Goal: Task Accomplishment & Management: Use online tool/utility

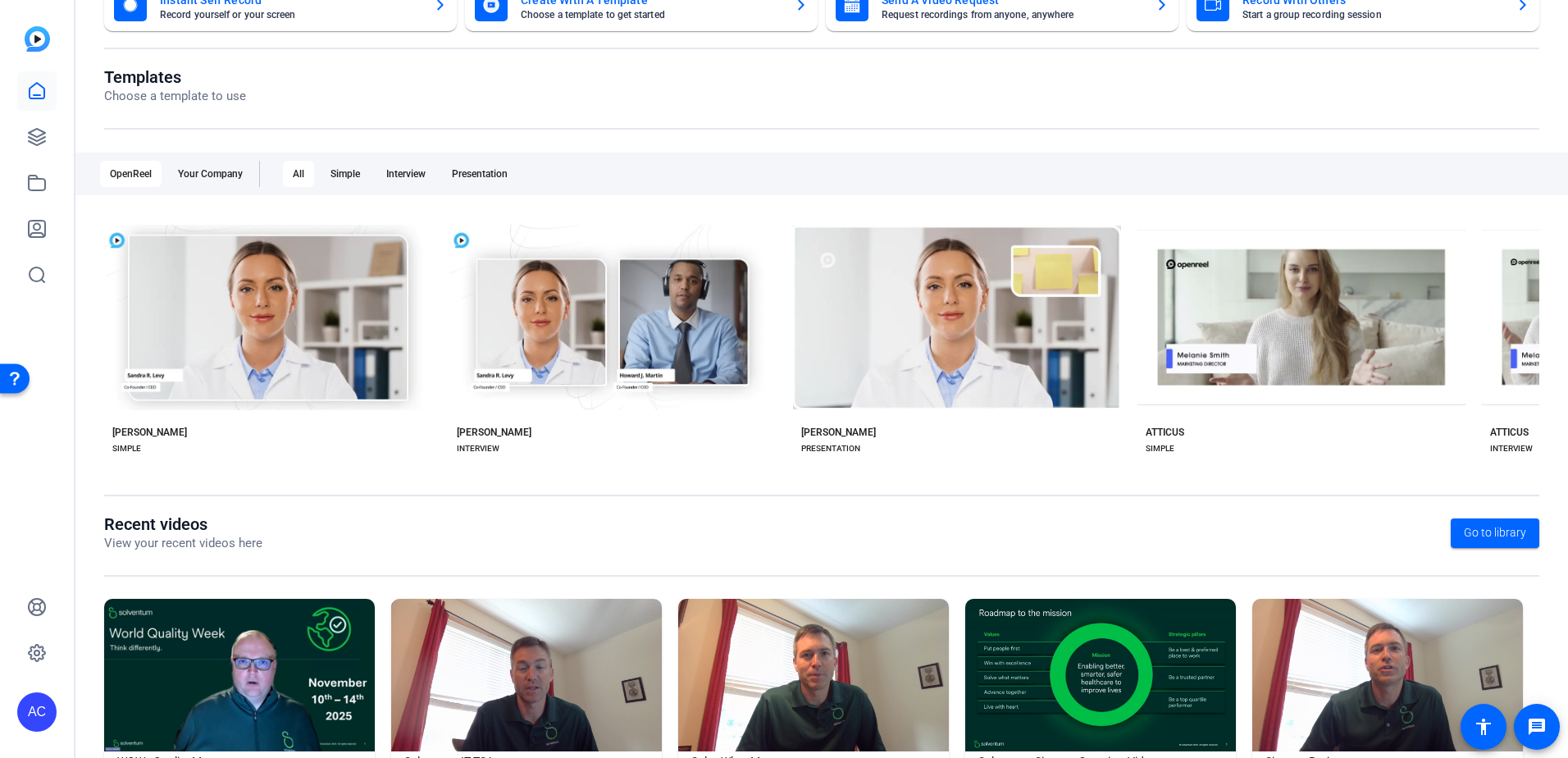
scroll to position [211, 0]
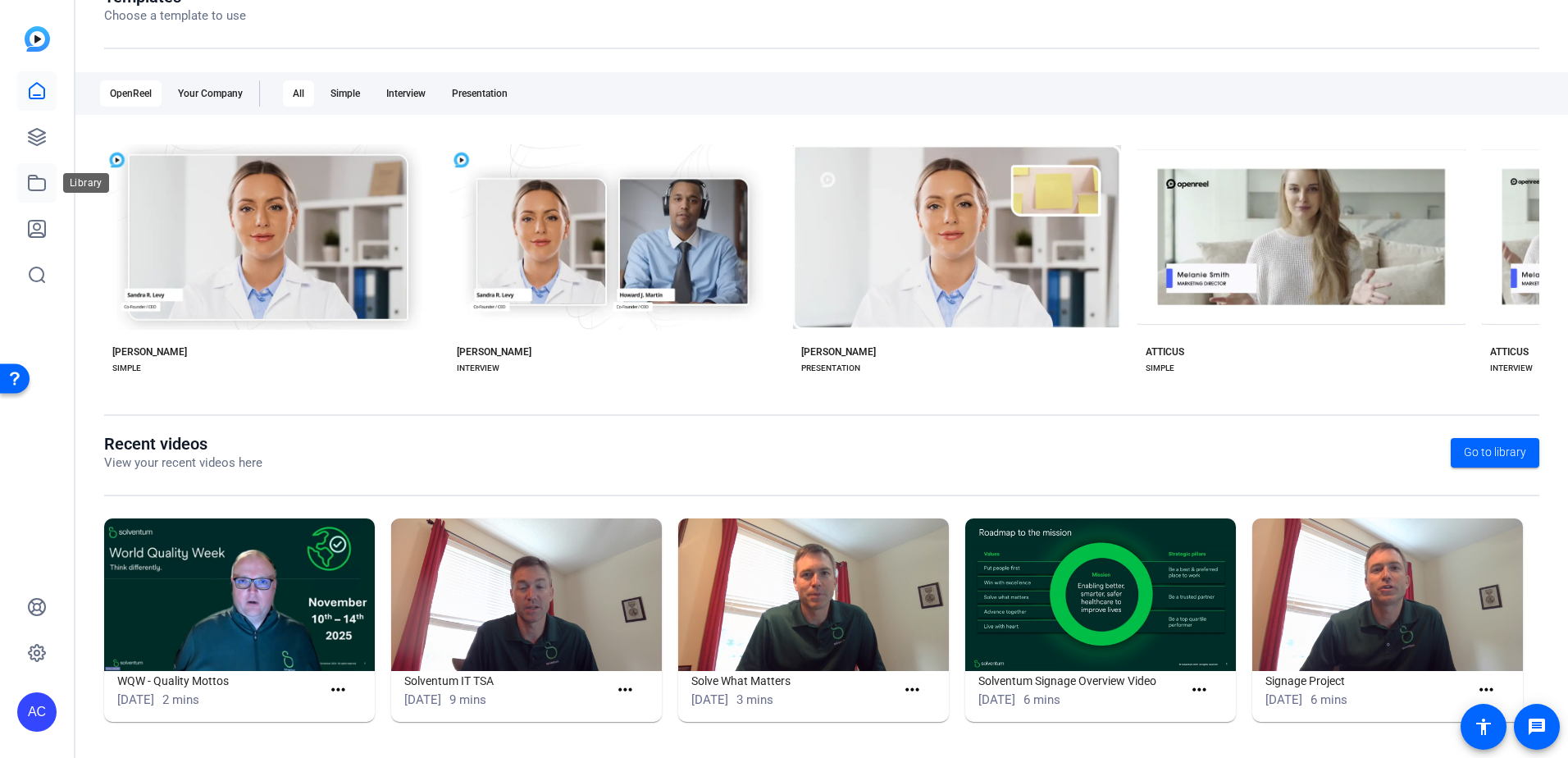
click at [35, 186] on icon at bounding box center [37, 183] width 20 height 20
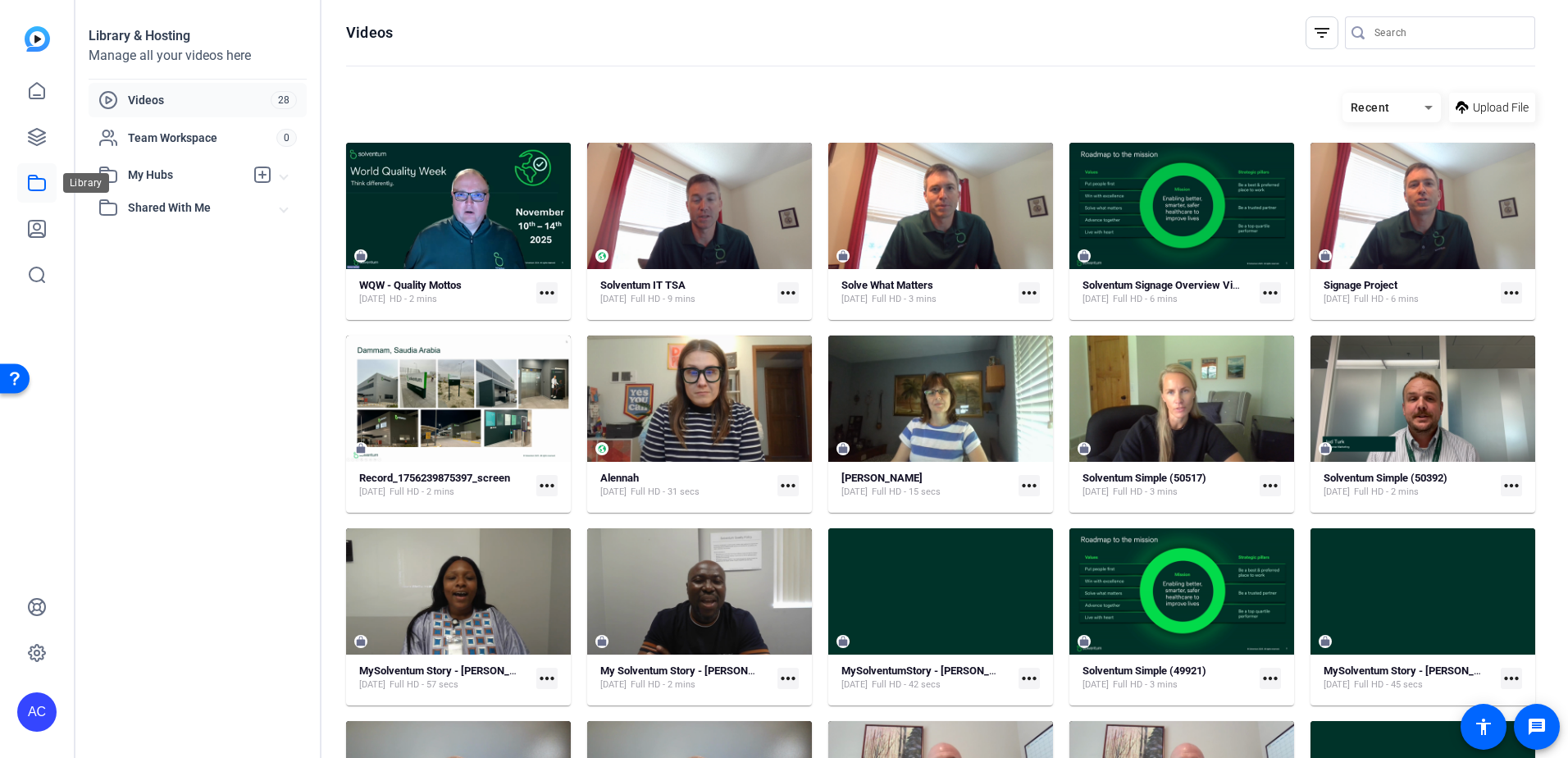
click at [44, 181] on icon at bounding box center [37, 183] width 20 height 20
click at [27, 130] on icon at bounding box center [37, 137] width 20 height 20
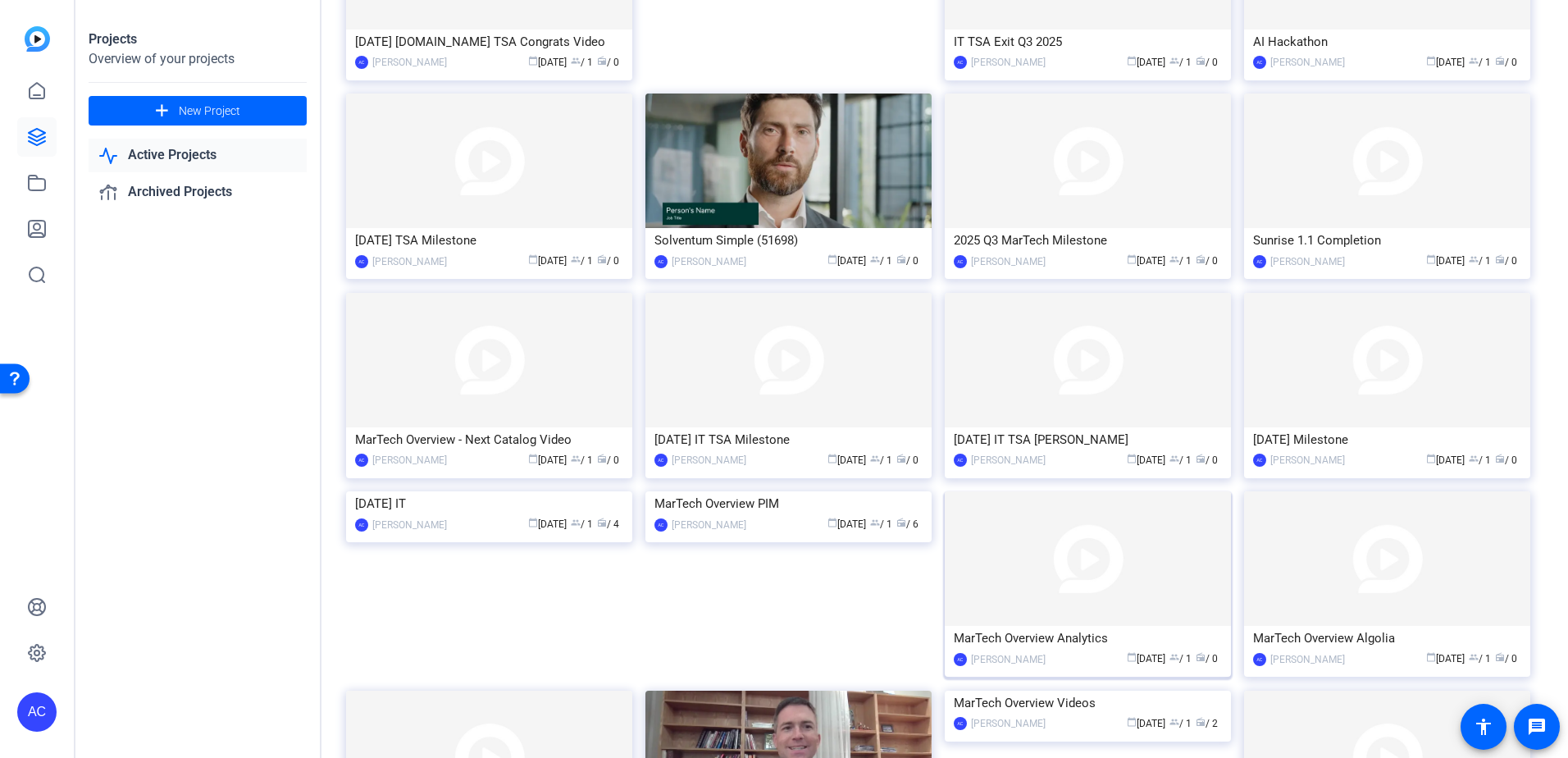
scroll to position [575, 0]
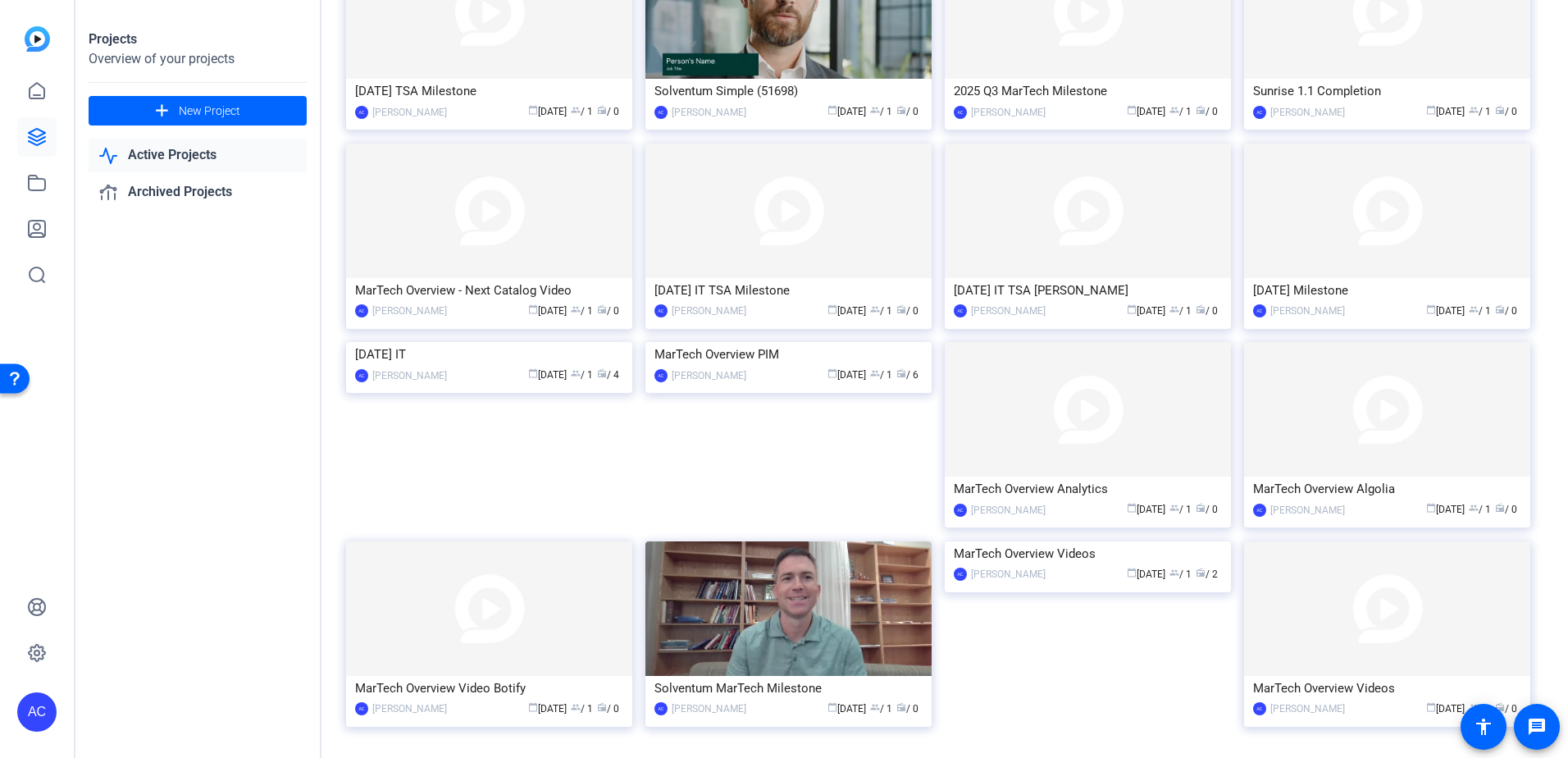
click at [835, 342] on img at bounding box center [788, 342] width 286 height 0
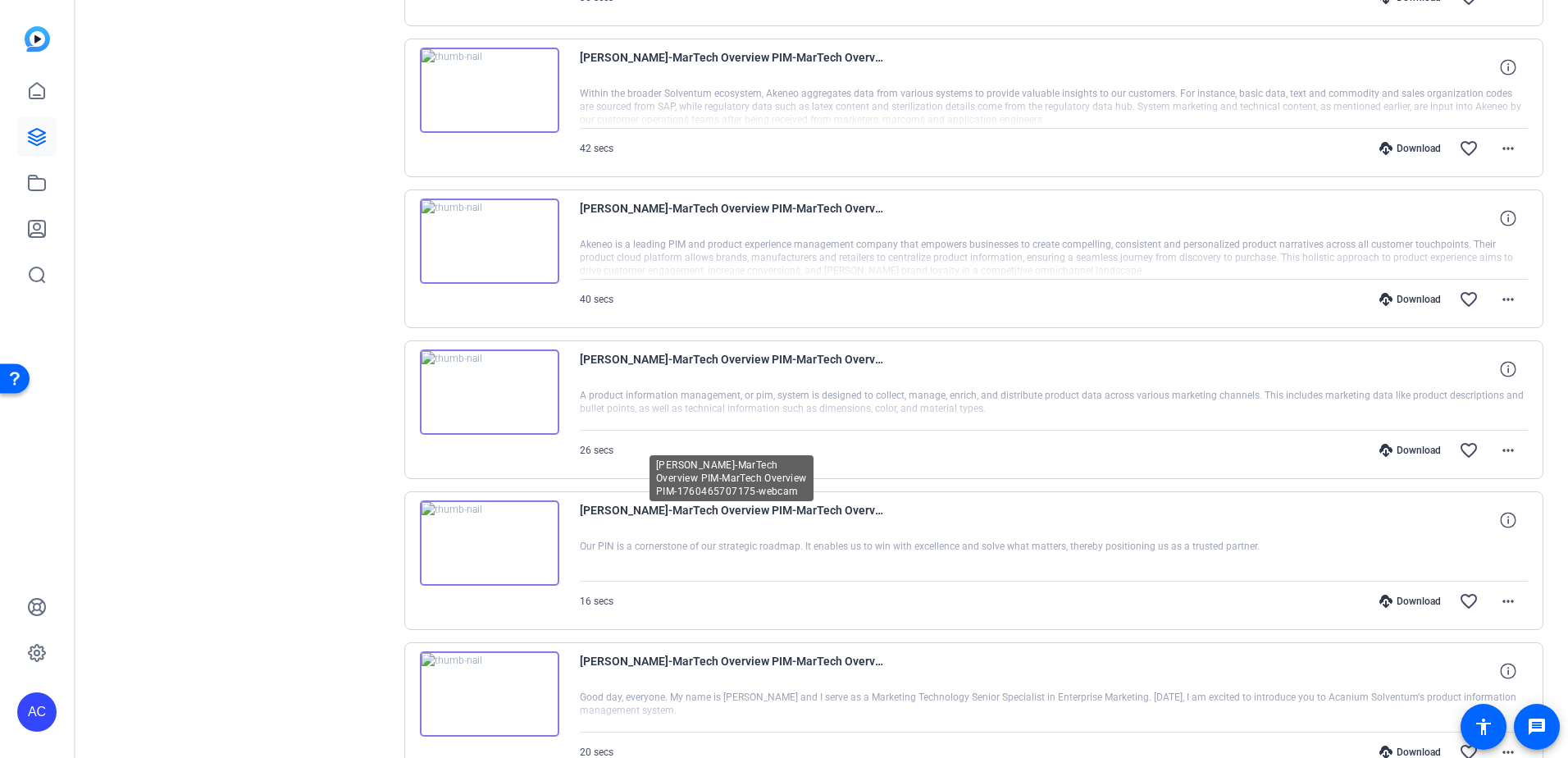
scroll to position [569, 0]
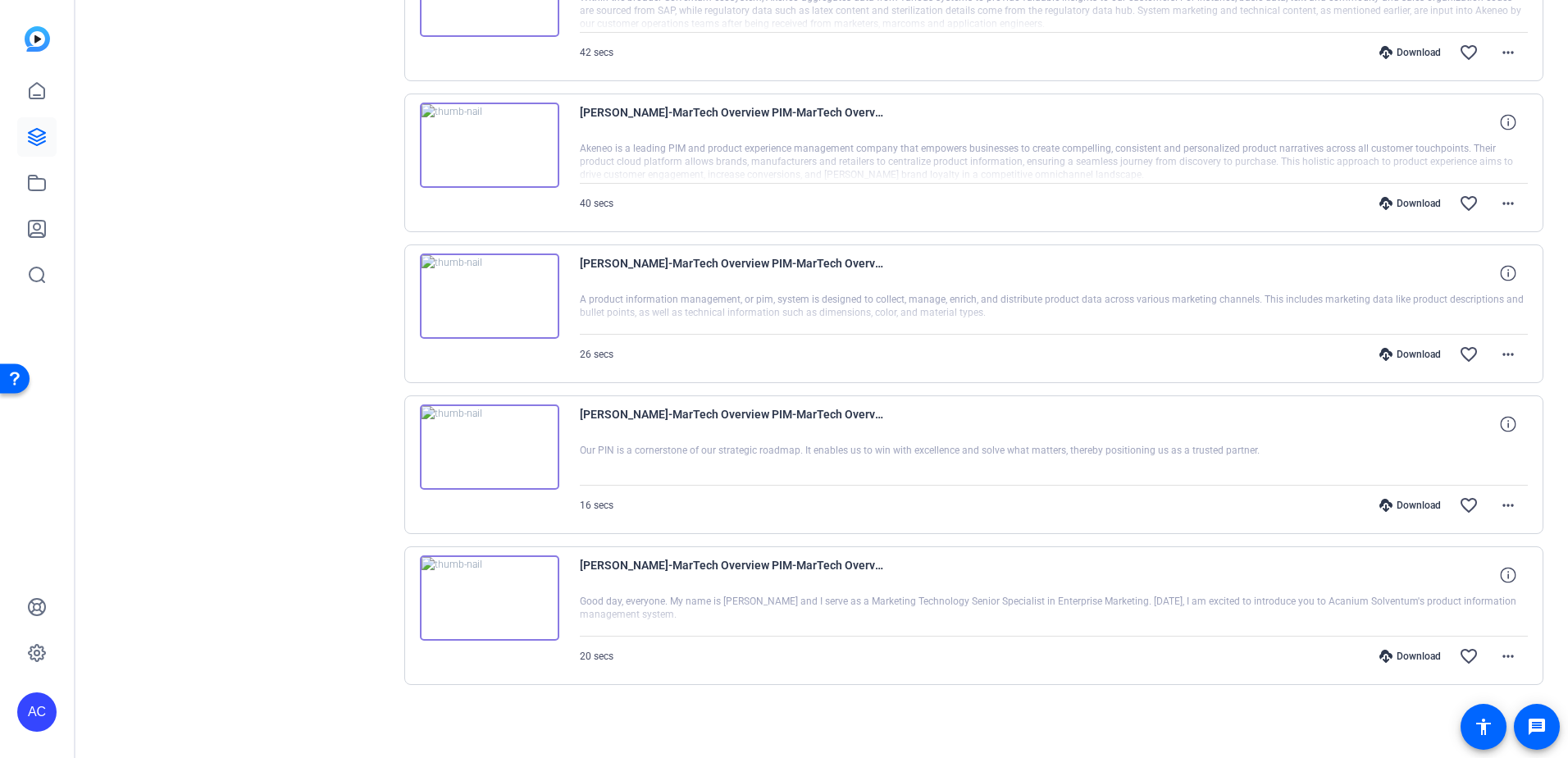
click at [526, 611] on img at bounding box center [490, 597] width 139 height 85
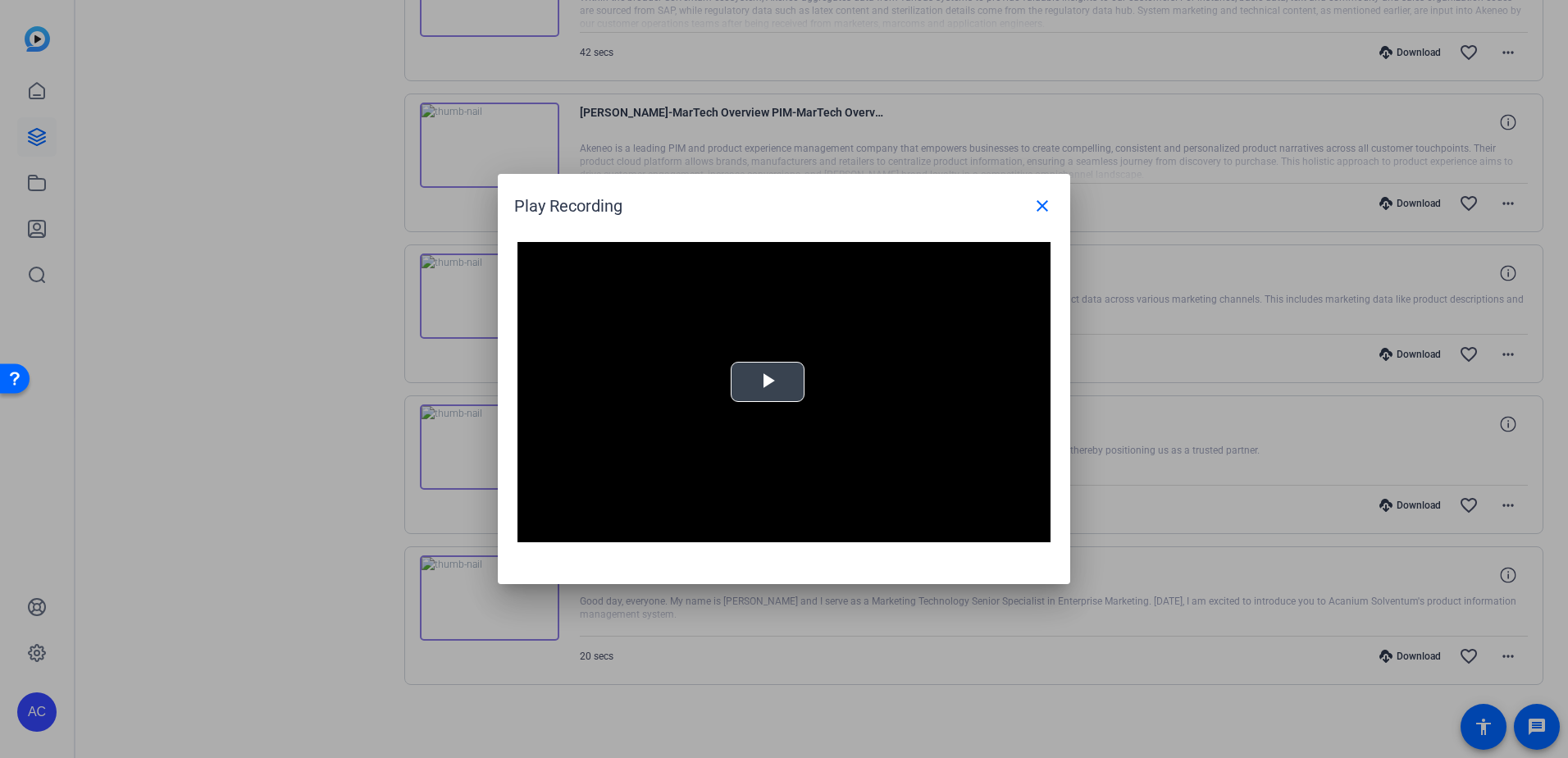
click at [767, 383] on span "Video Player" at bounding box center [767, 383] width 0 height 0
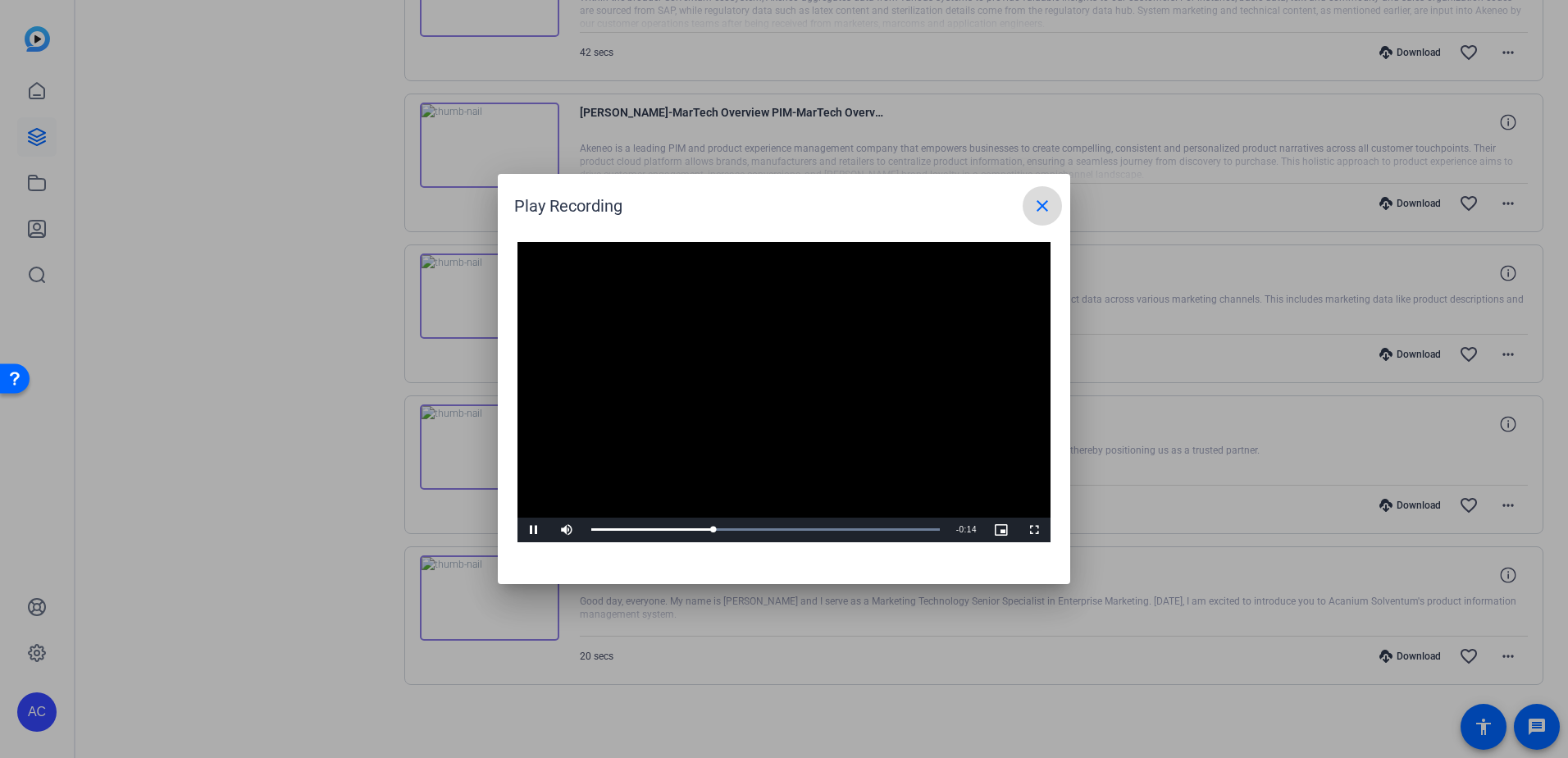
click at [1046, 201] on mat-icon "close" at bounding box center [1043, 206] width 20 height 20
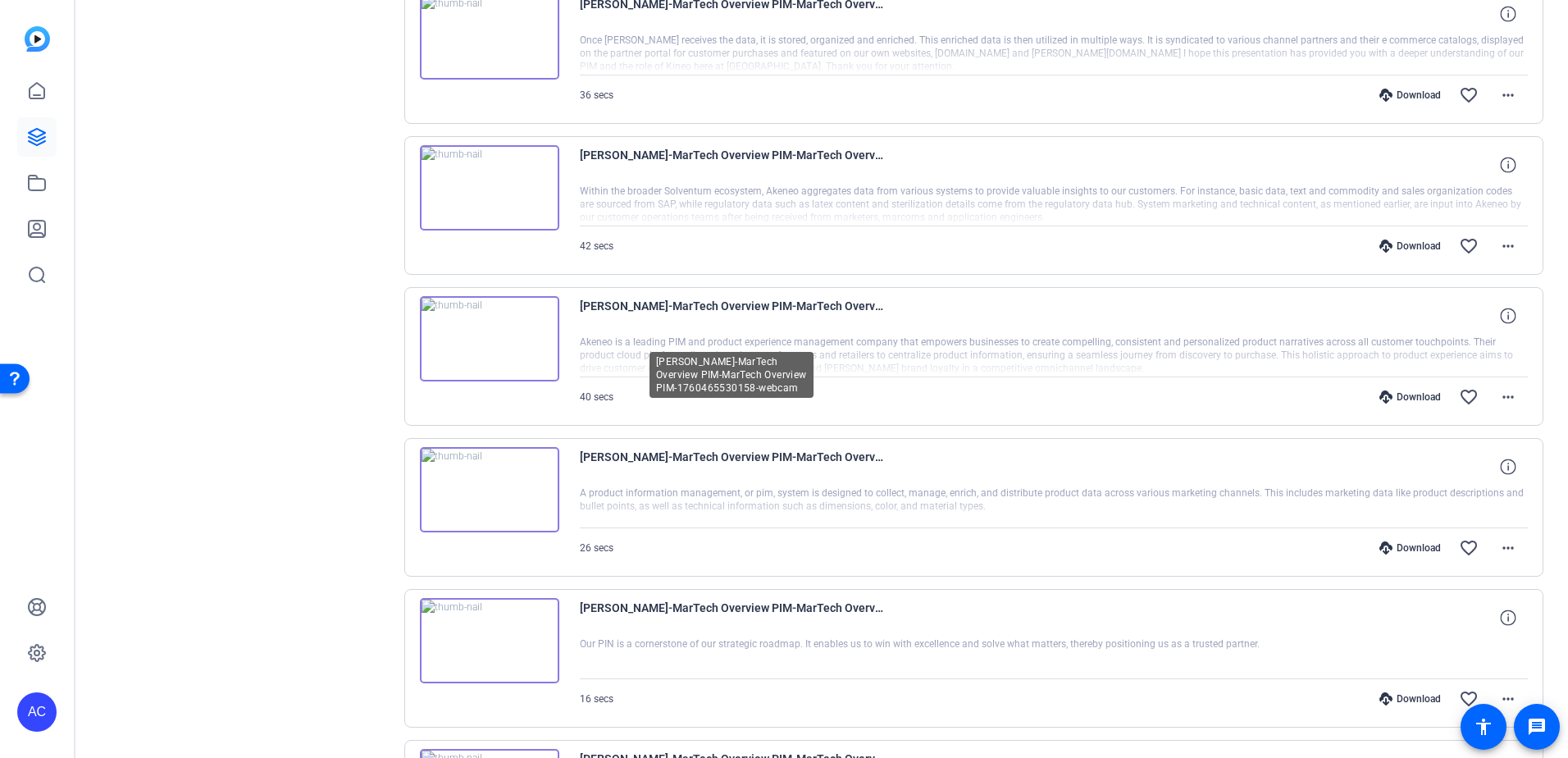
scroll to position [241, 0]
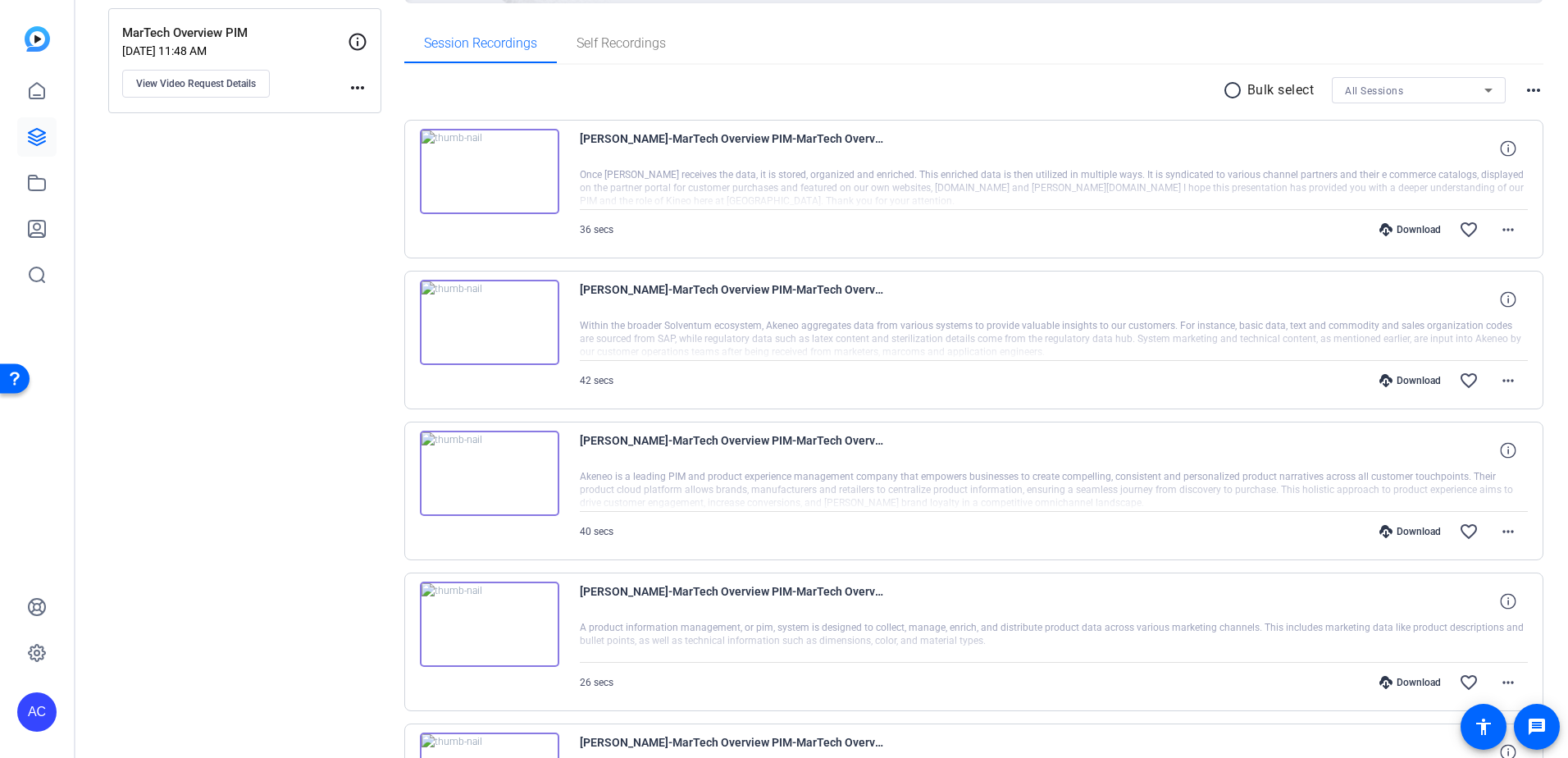
click at [488, 165] on img at bounding box center [490, 171] width 139 height 85
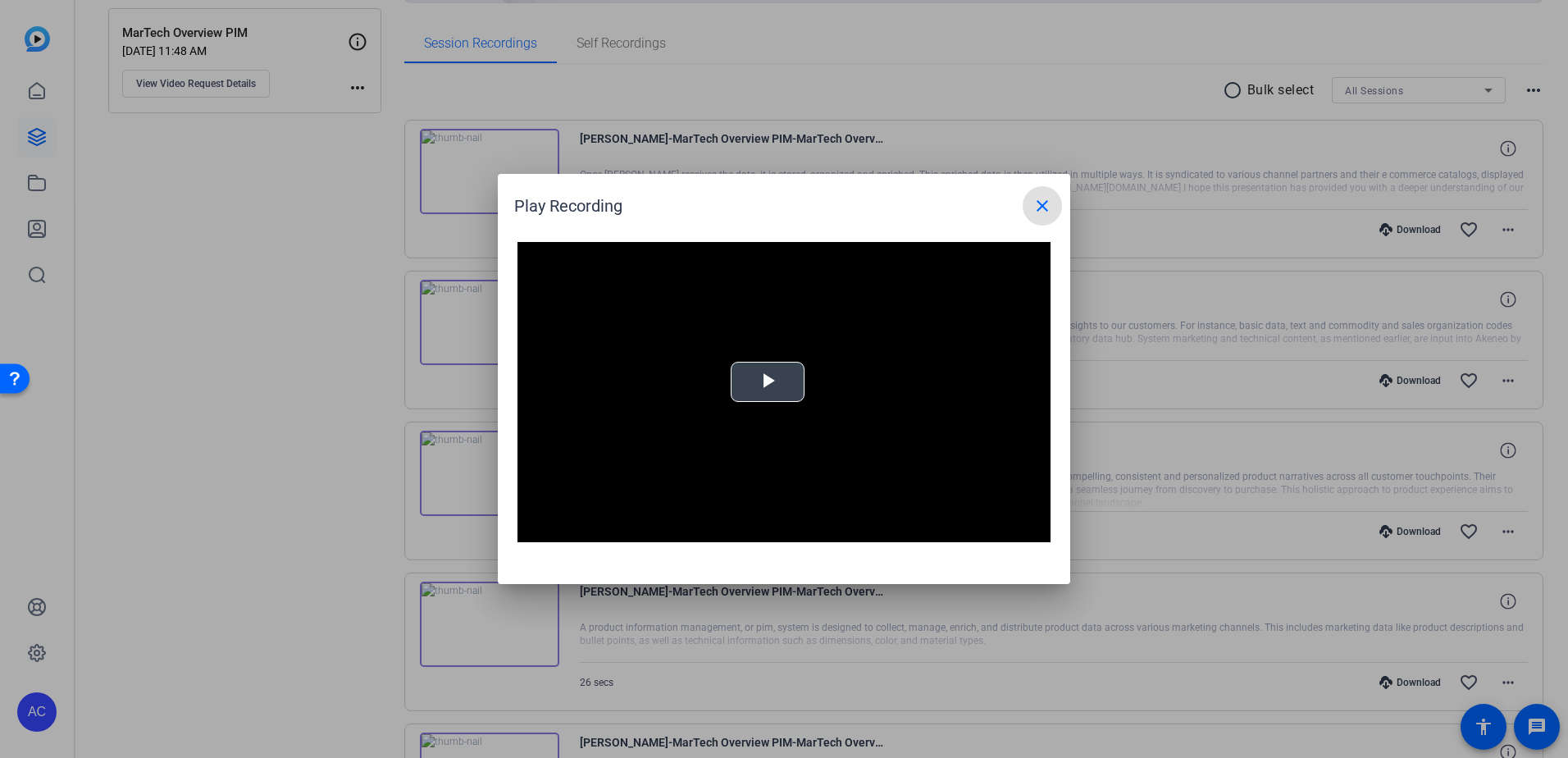
click at [767, 383] on span "Video Player" at bounding box center [767, 383] width 0 height 0
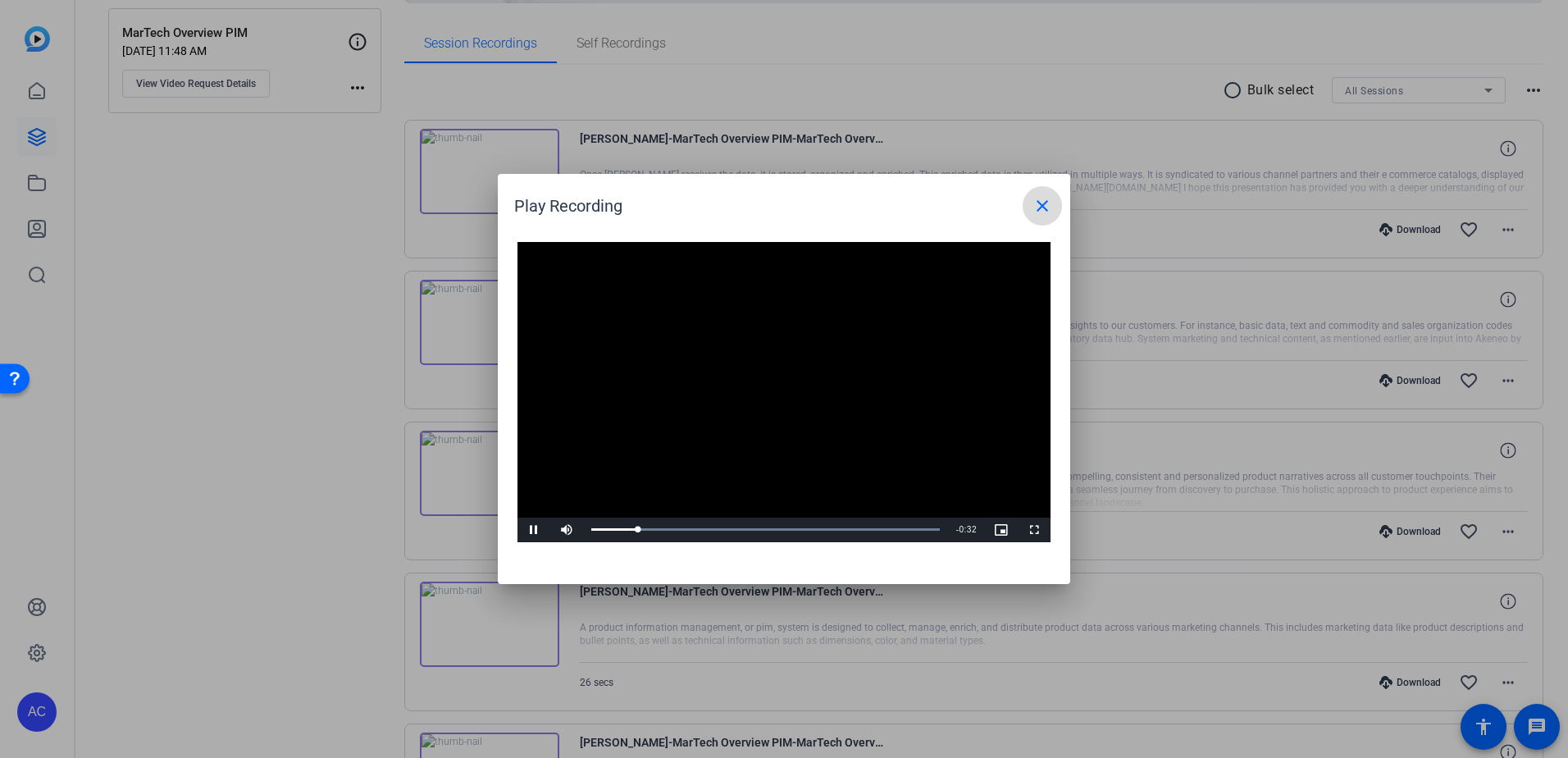
click at [1054, 205] on span at bounding box center [1043, 206] width 39 height 39
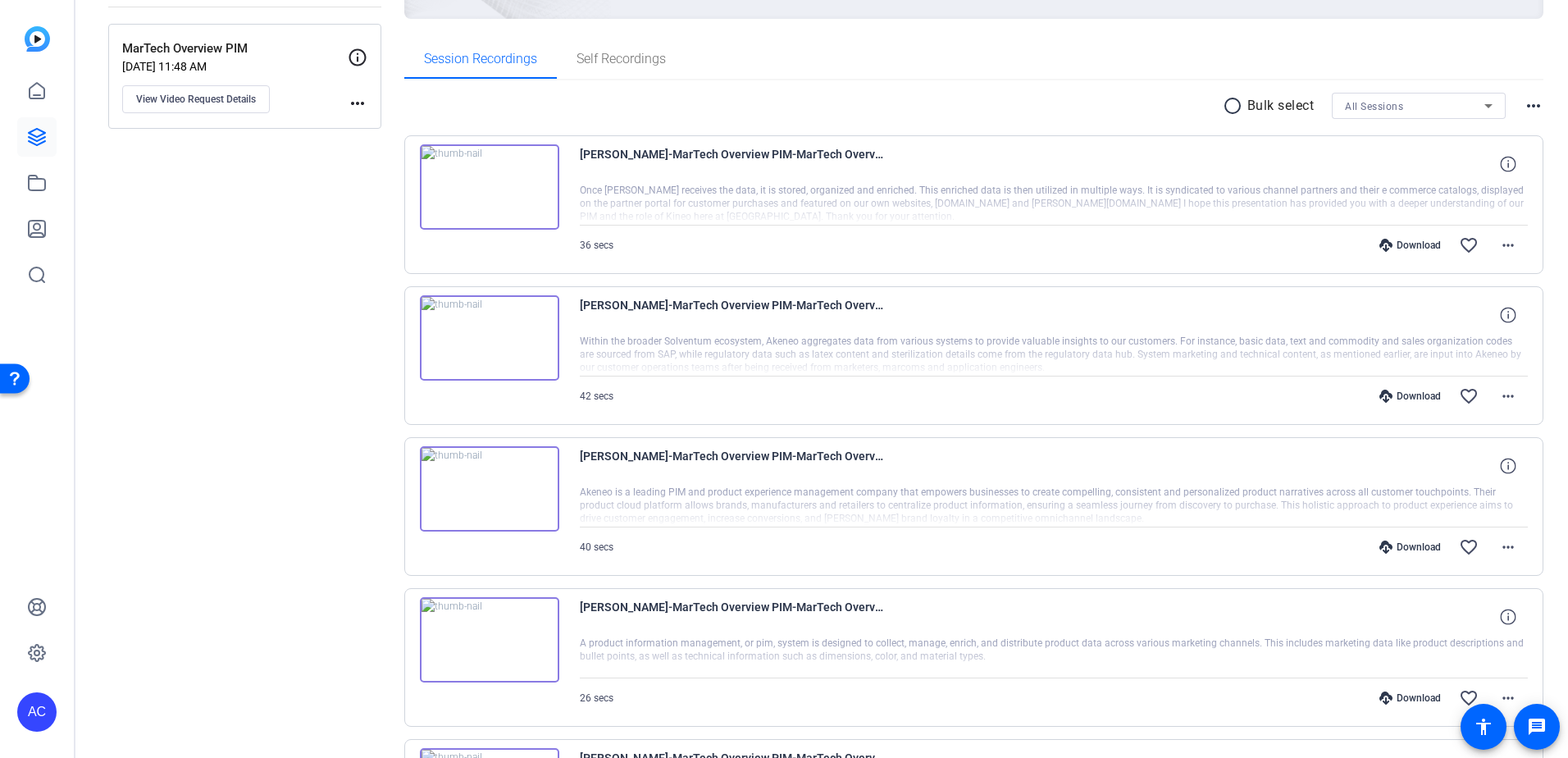
scroll to position [328, 0]
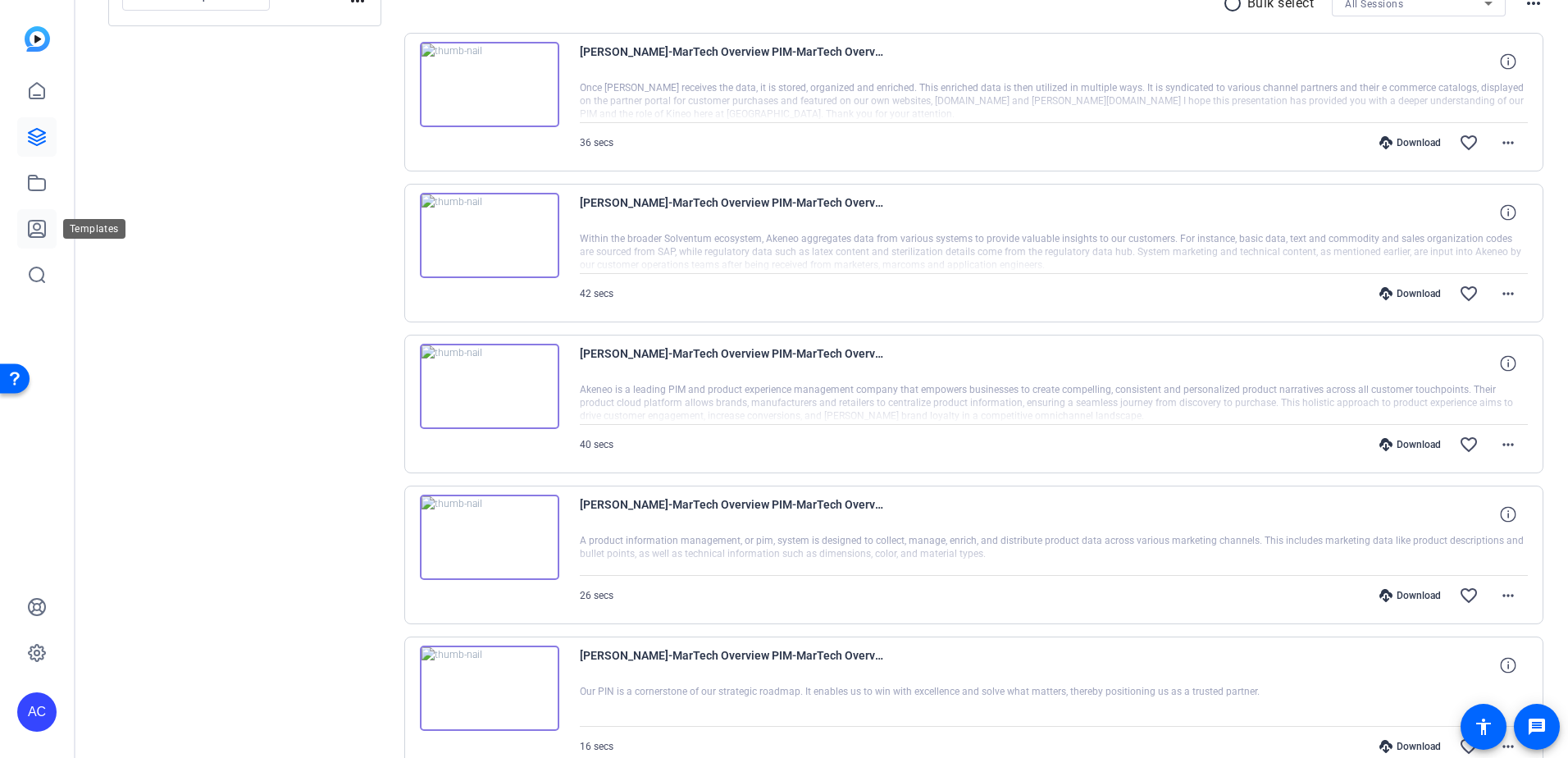
click at [35, 225] on icon at bounding box center [37, 229] width 20 height 20
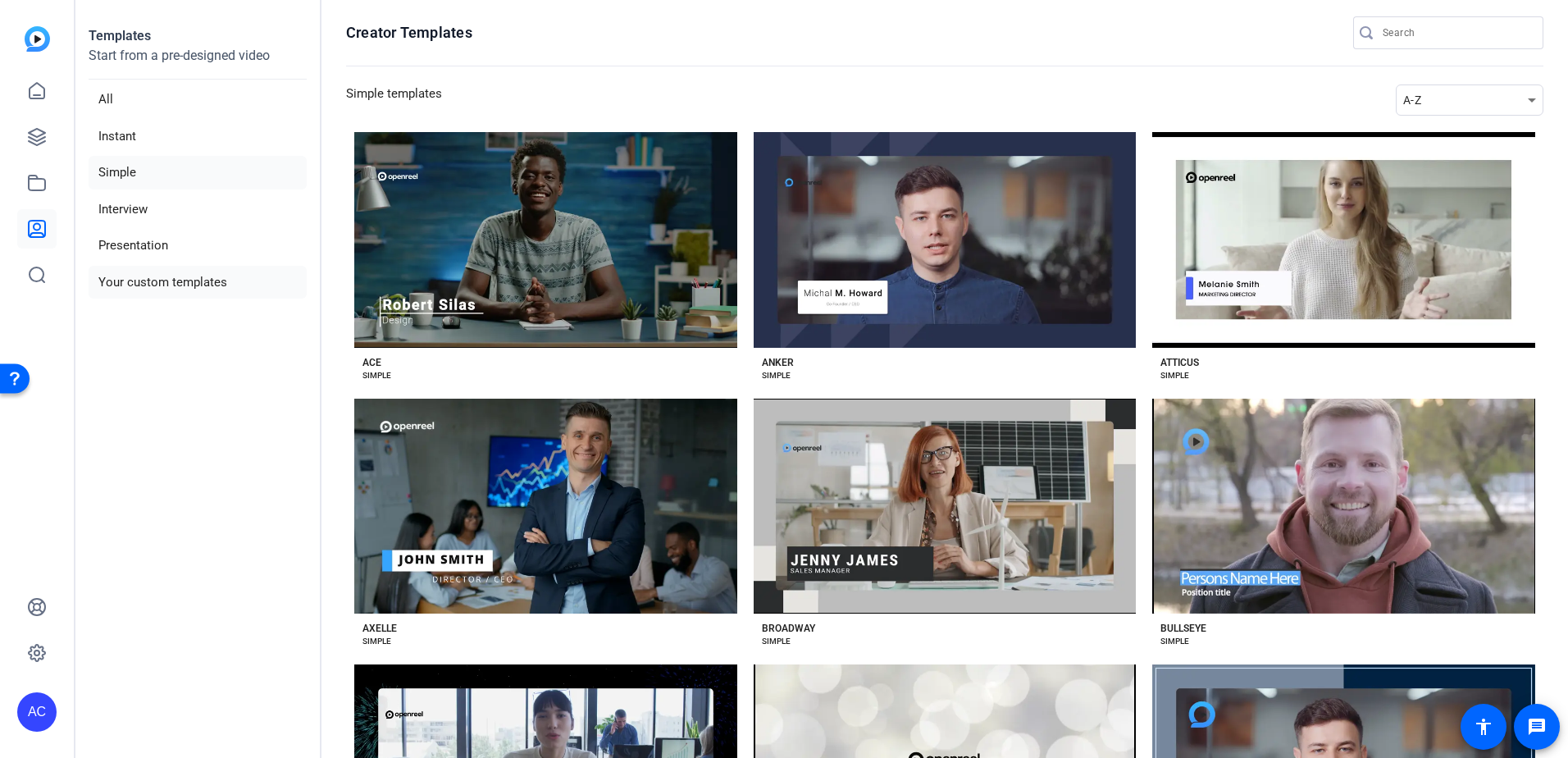
click at [199, 296] on li "Your custom templates" at bounding box center [197, 282] width 218 height 34
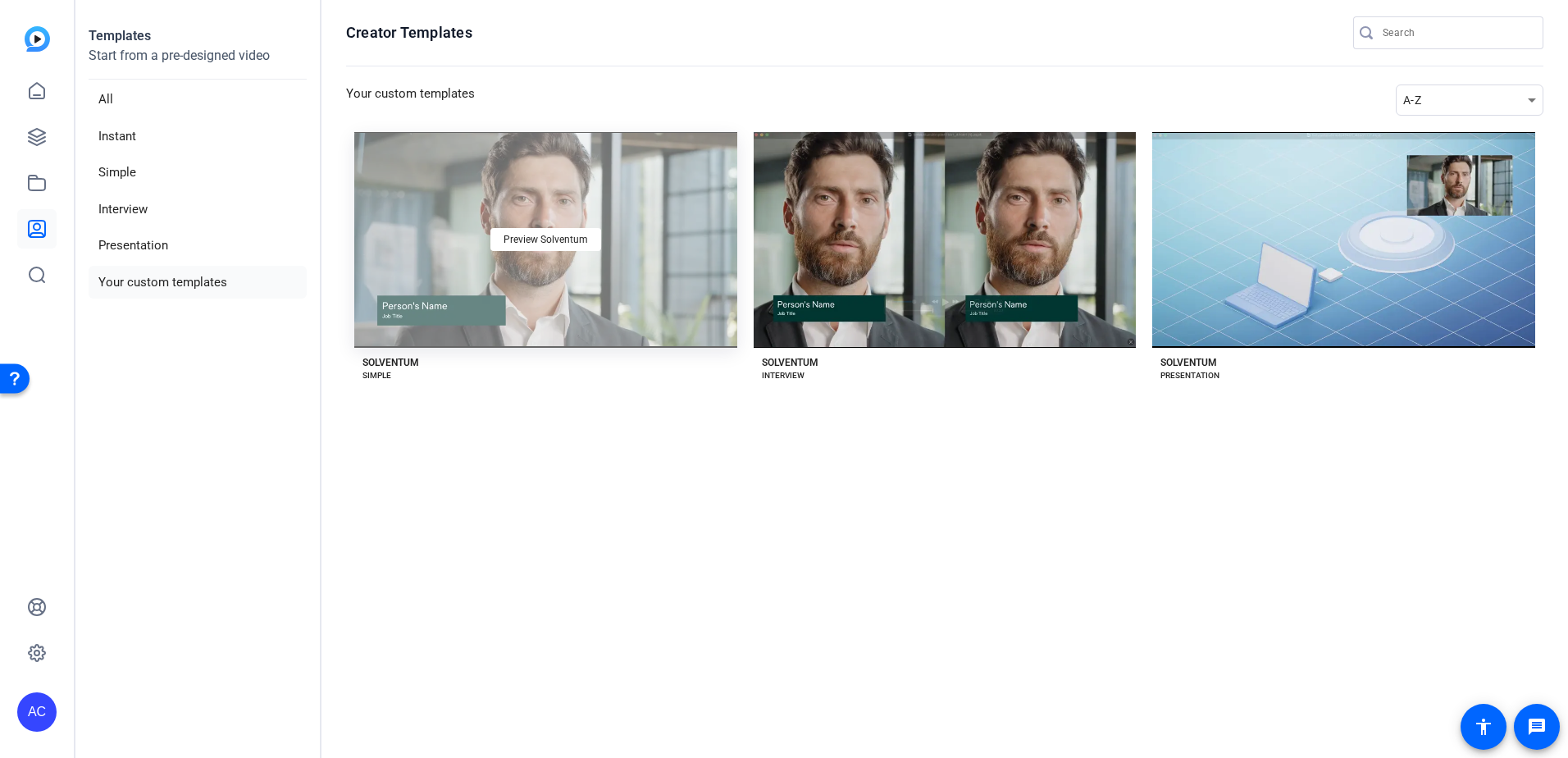
click at [502, 307] on div "Preview Solventum" at bounding box center [546, 240] width 383 height 215
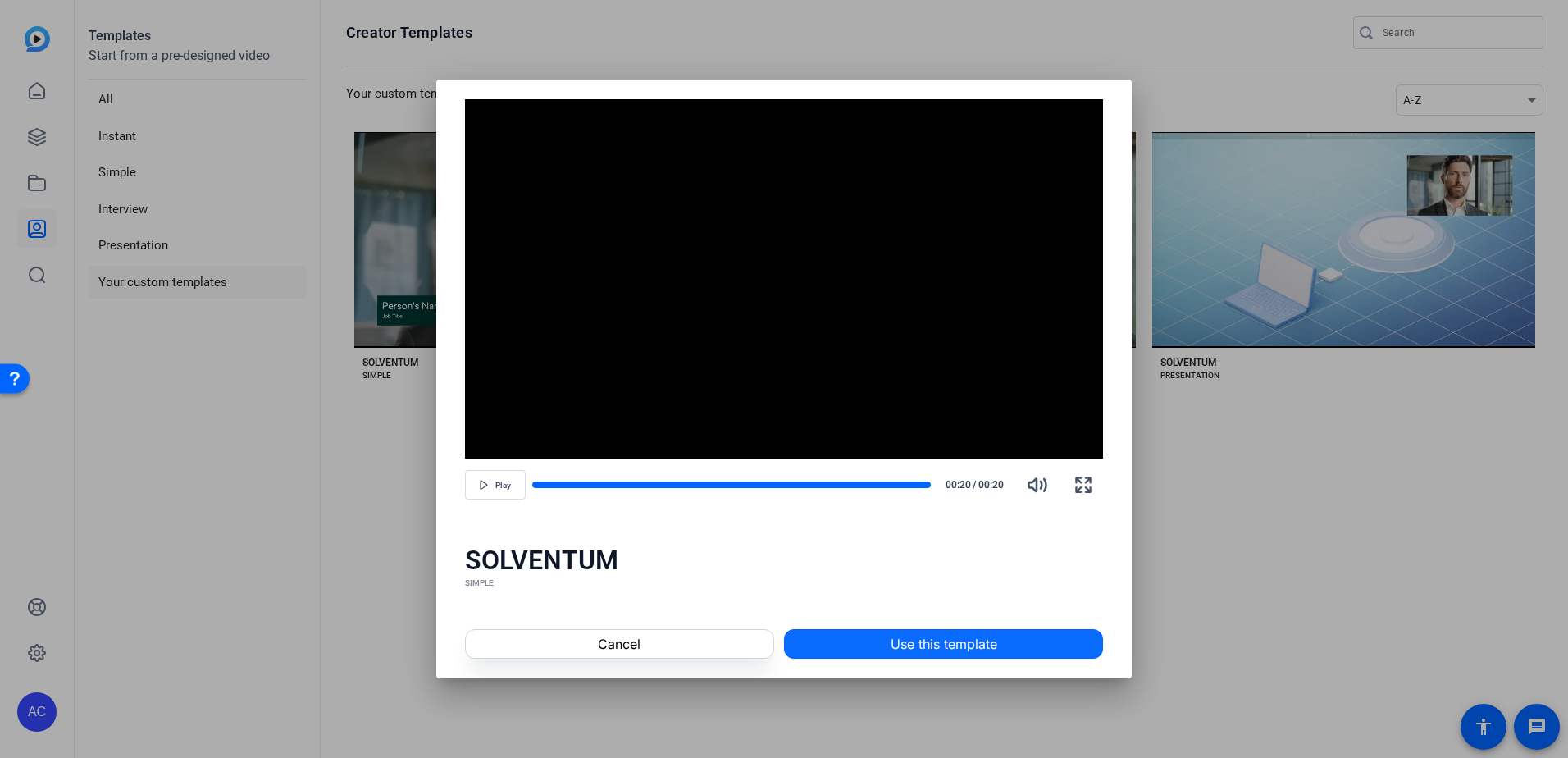
click at [940, 638] on span "Use this template" at bounding box center [943, 644] width 106 height 20
